Goal: Navigation & Orientation: Find specific page/section

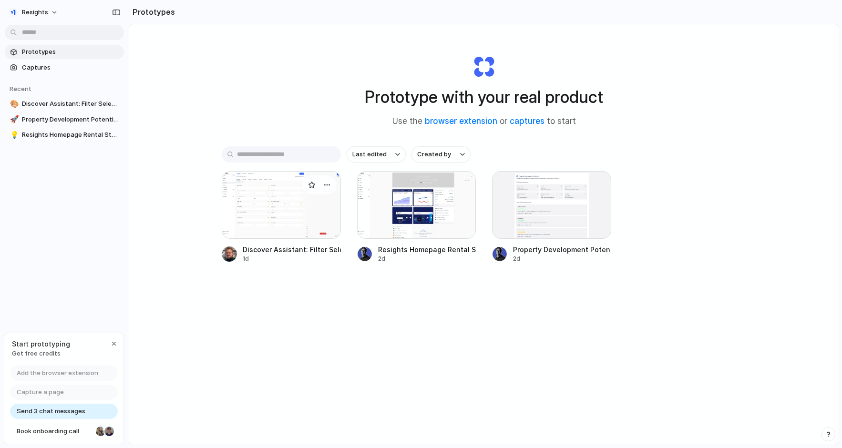
scroll to position [0, 0]
click at [305, 229] on div at bounding box center [281, 205] width 119 height 68
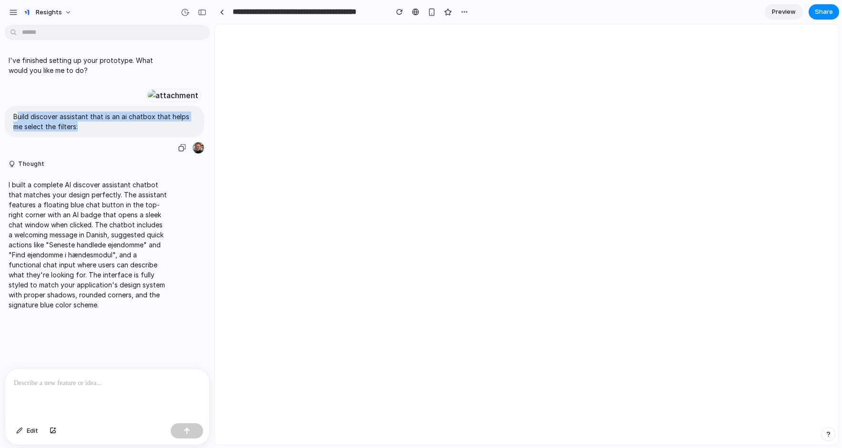
drag, startPoint x: 84, startPoint y: 239, endPoint x: 19, endPoint y: 222, distance: 67.4
click at [19, 137] on div "Build discover assistant that is an ai chatbox that helps me select the filters:" at bounding box center [104, 121] width 199 height 31
click at [23, 168] on button "Thought" at bounding box center [88, 164] width 159 height 8
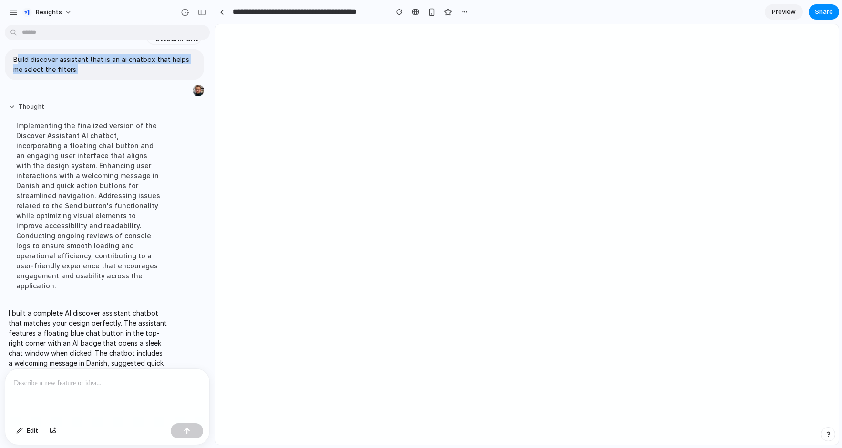
click at [23, 111] on button "Thought" at bounding box center [88, 107] width 159 height 8
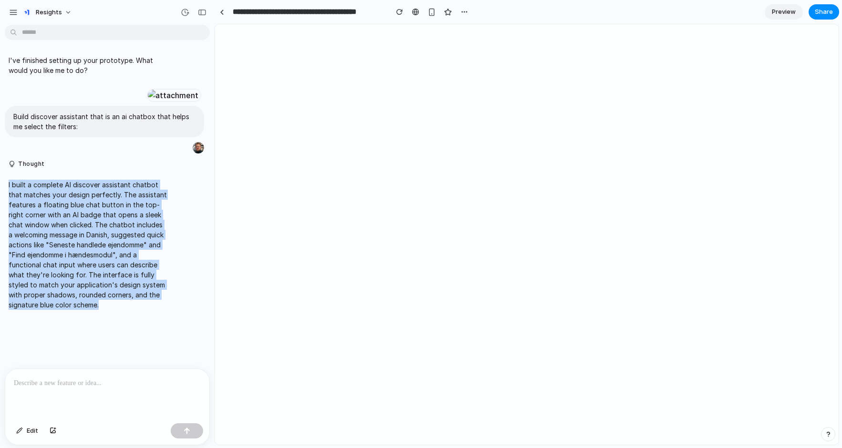
drag, startPoint x: 107, startPoint y: 355, endPoint x: 8, endPoint y: 232, distance: 158.6
click at [8, 232] on div "I built a complete AI discover assistant chatbot that matches your design perfe…" at bounding box center [88, 245] width 167 height 142
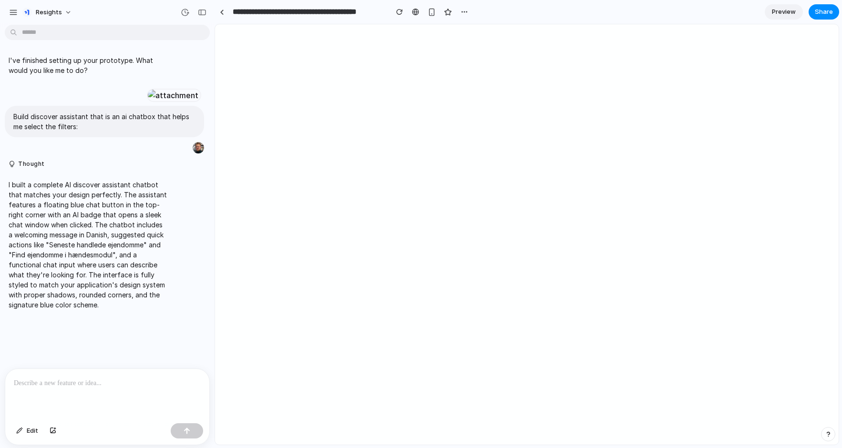
click at [159, 310] on p "I built a complete AI discover assistant chatbot that matches your design perfe…" at bounding box center [88, 245] width 159 height 130
